Goal: Check status: Check status

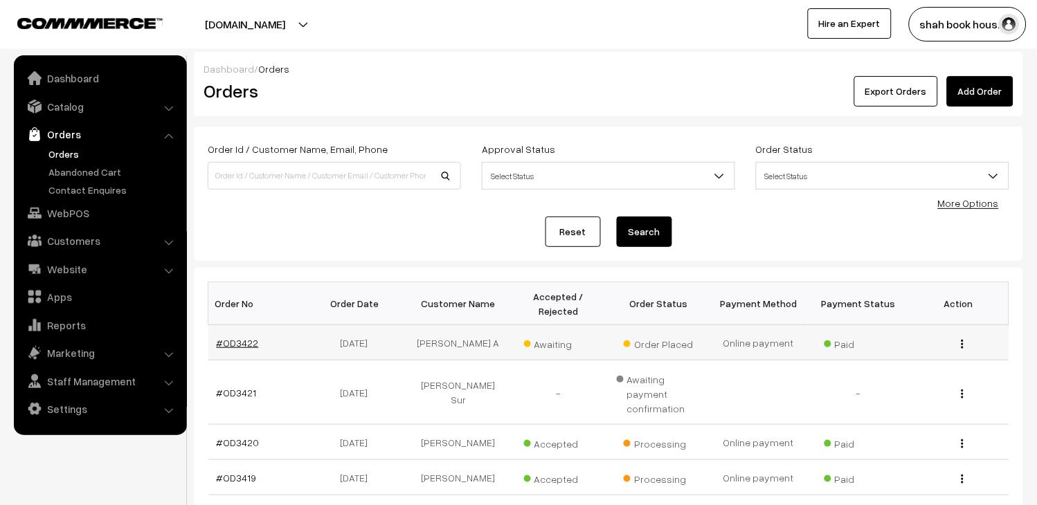
click at [227, 337] on link "#OD3422" at bounding box center [238, 343] width 42 height 12
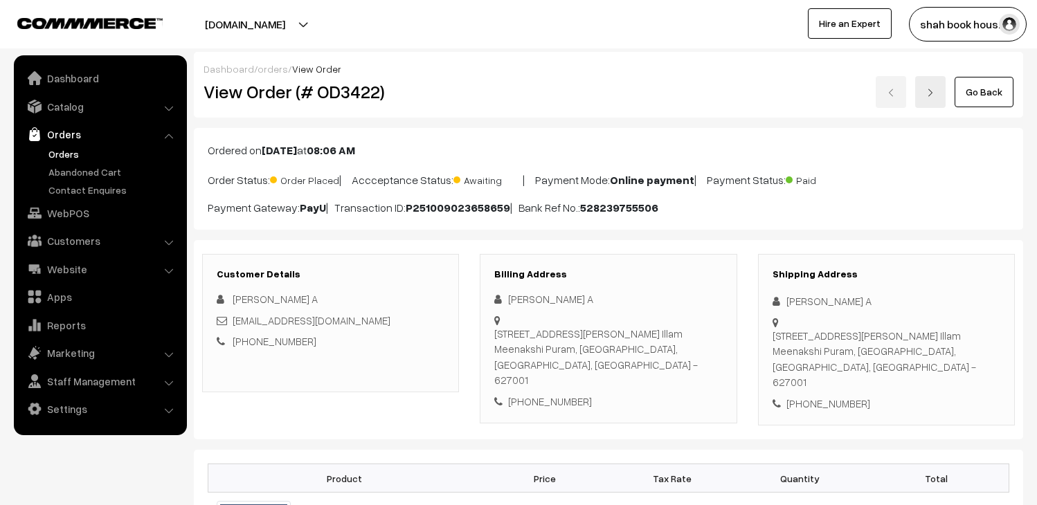
scroll to position [230, 0]
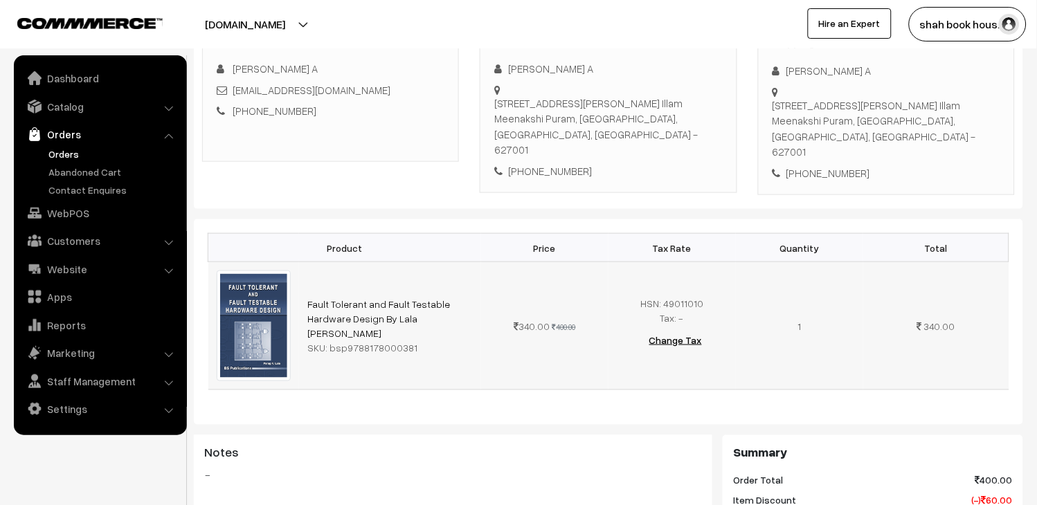
click at [385, 341] on div "SKU: bsp9788178000381" at bounding box center [389, 348] width 165 height 15
copy div "bsp9788178000381"
click at [490, 398] on div "Product Price Tax Rate Quantity Total Fault Tolerant and Fault Testable Hardwar…" at bounding box center [608, 322] width 829 height 206
click at [70, 148] on link "Orders" at bounding box center [113, 154] width 137 height 15
